Goal: Transaction & Acquisition: Purchase product/service

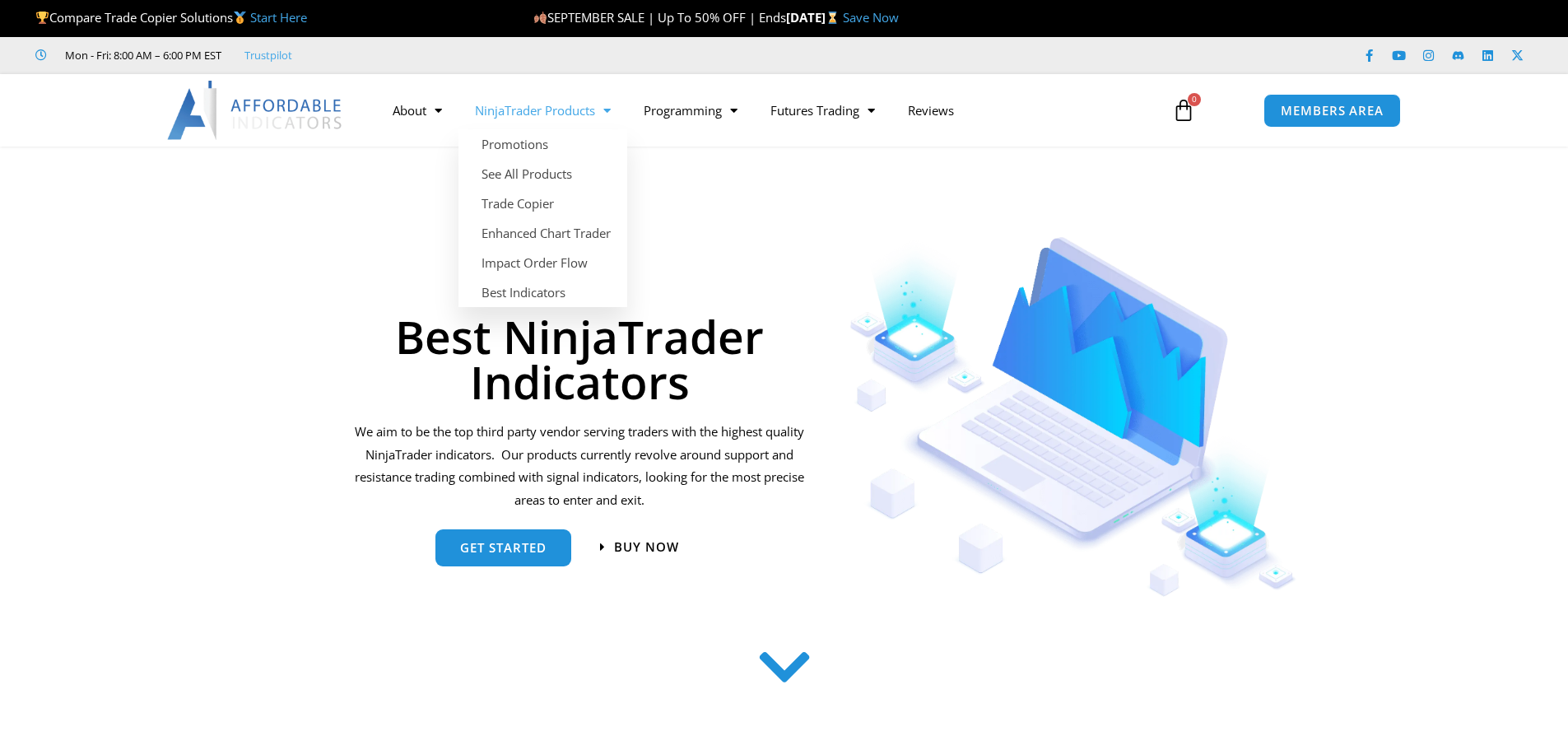
click at [542, 112] on link "NinjaTrader Products" at bounding box center [543, 111] width 169 height 38
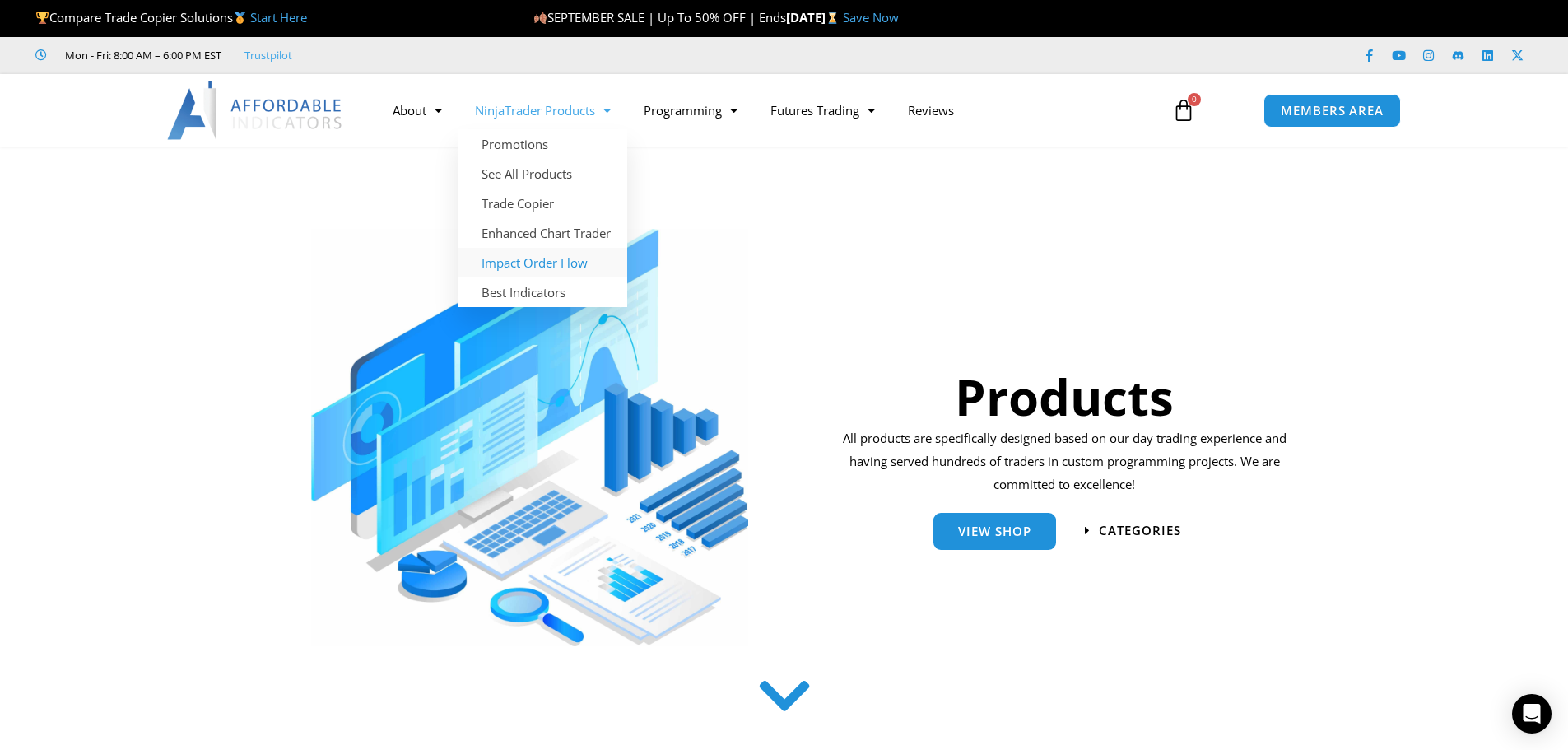
click at [527, 260] on link "Impact Order Flow" at bounding box center [543, 263] width 169 height 30
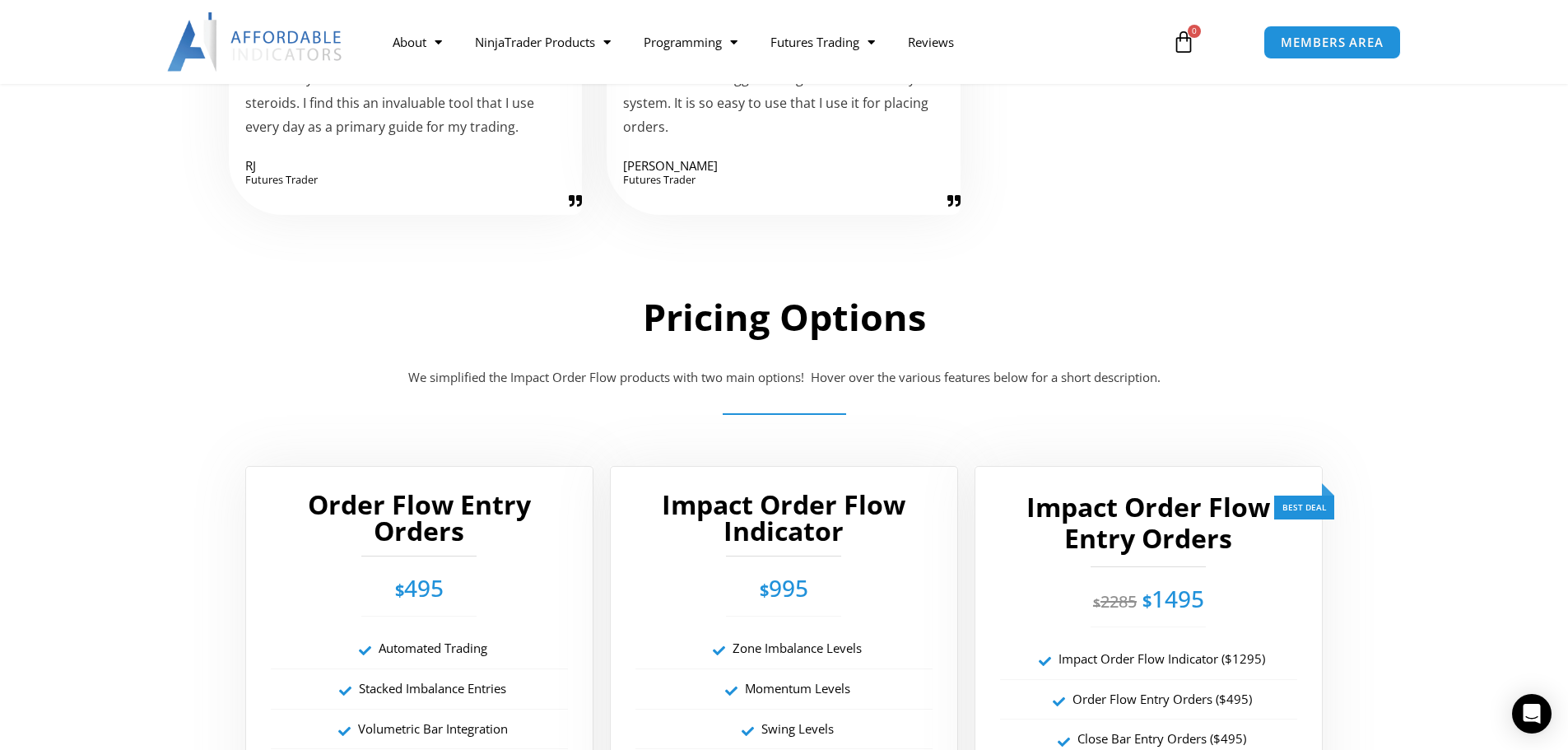
scroll to position [2800, 0]
